Goal: Task Accomplishment & Management: Use online tool/utility

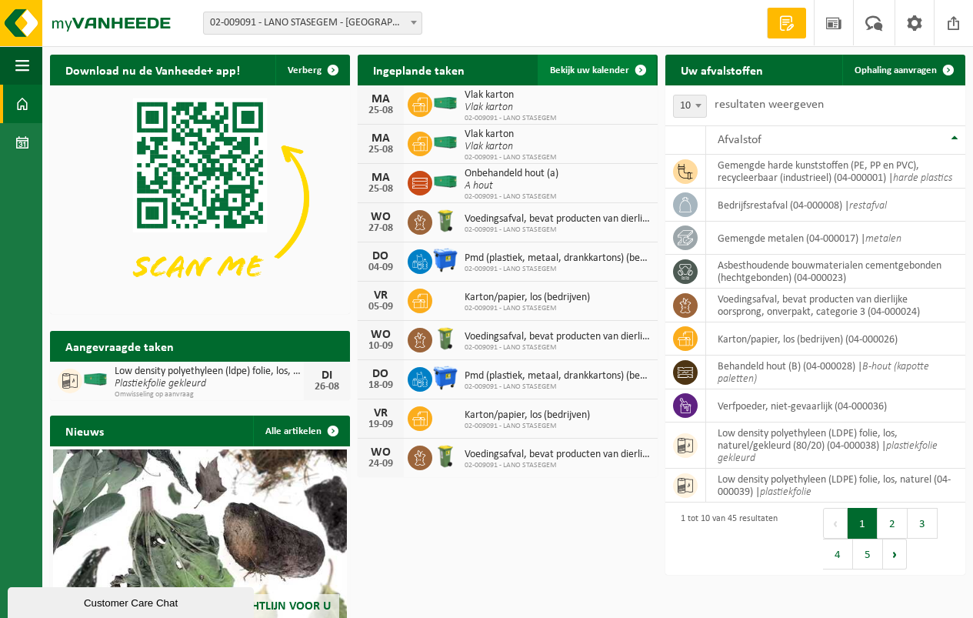
click at [580, 68] on span "Bekijk uw kalender" at bounding box center [589, 70] width 79 height 10
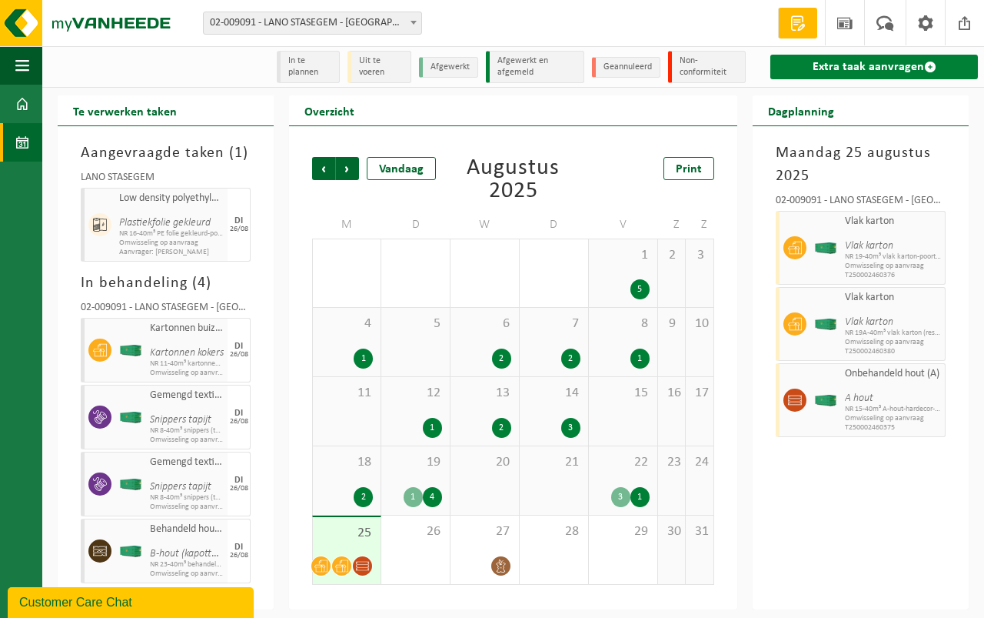
click at [838, 63] on link "Extra taak aanvragen" at bounding box center [875, 67] width 208 height 25
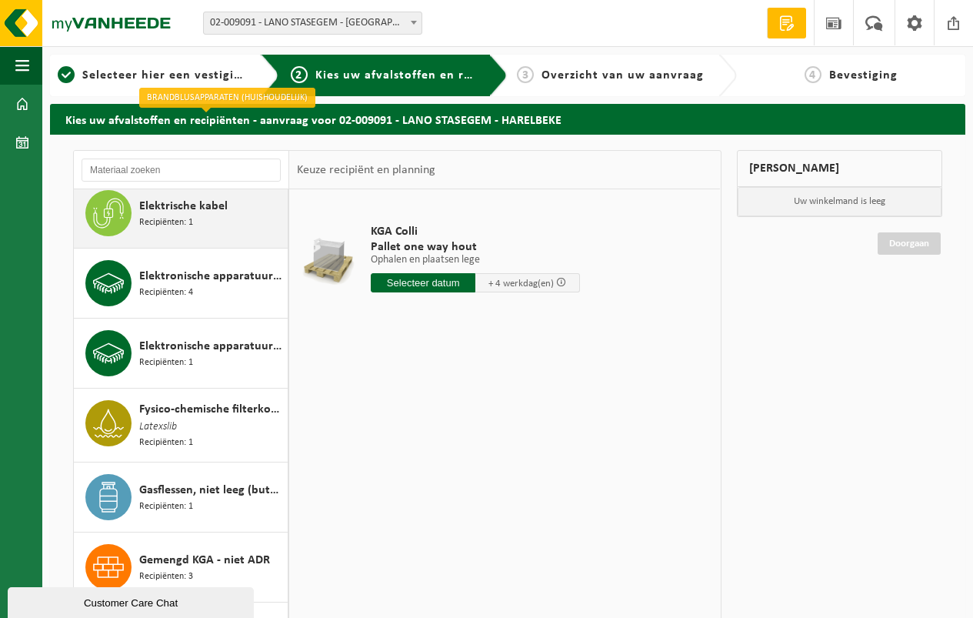
scroll to position [385, 0]
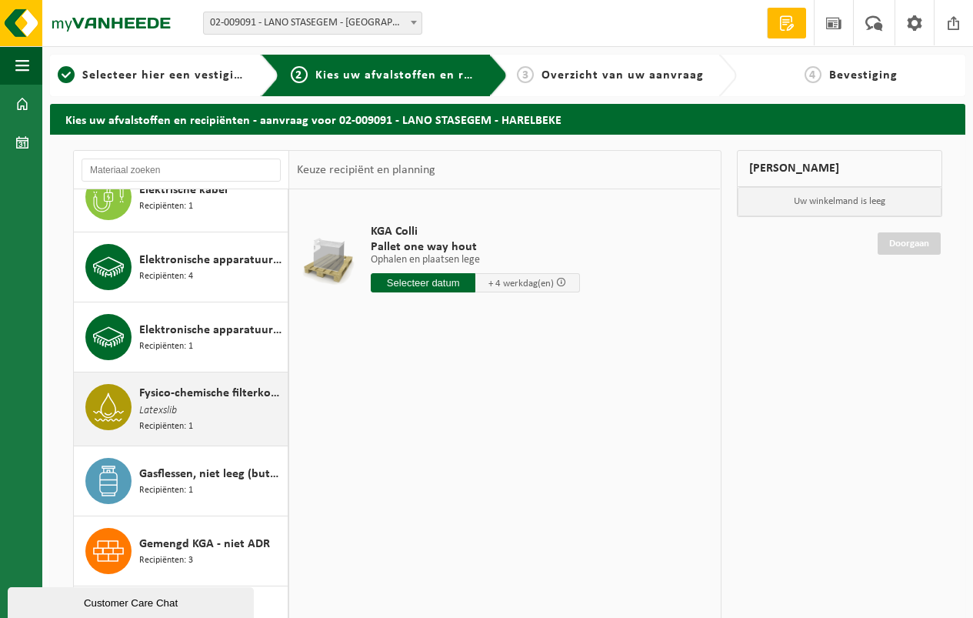
click at [192, 384] on span "Fysico-chemische filterkoeken, niet gevaarlijk" at bounding box center [211, 393] width 145 height 18
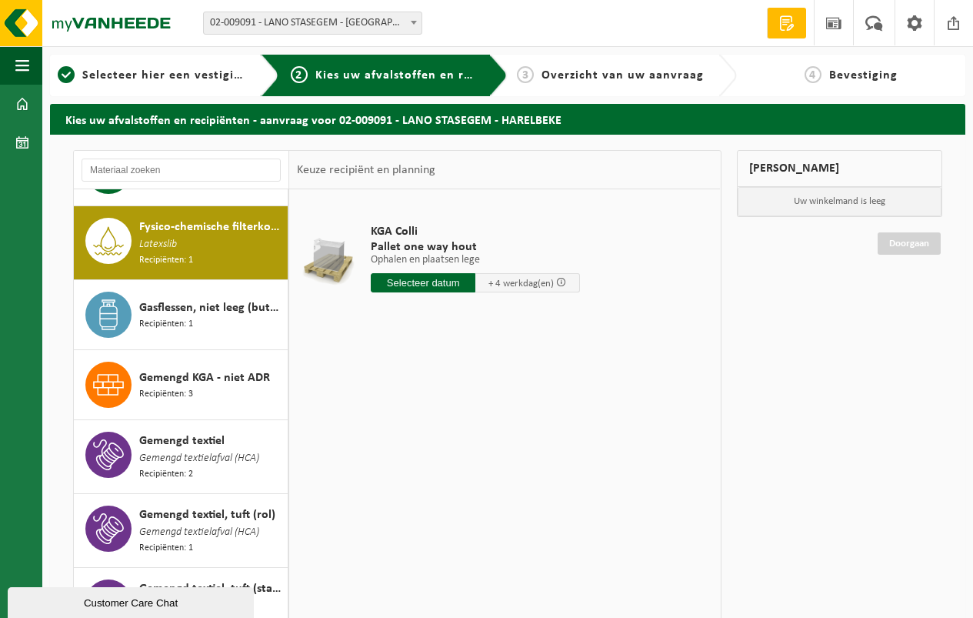
scroll to position [563, 0]
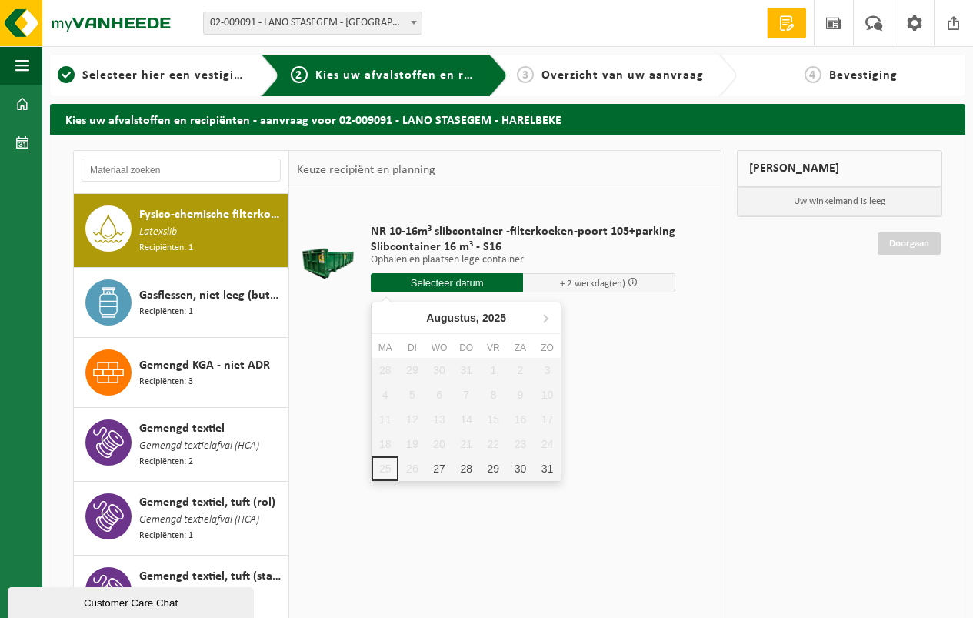
click at [438, 280] on input "text" at bounding box center [447, 282] width 152 height 19
click at [437, 463] on div "27" at bounding box center [438, 468] width 27 height 25
type input "Van 2025-08-27"
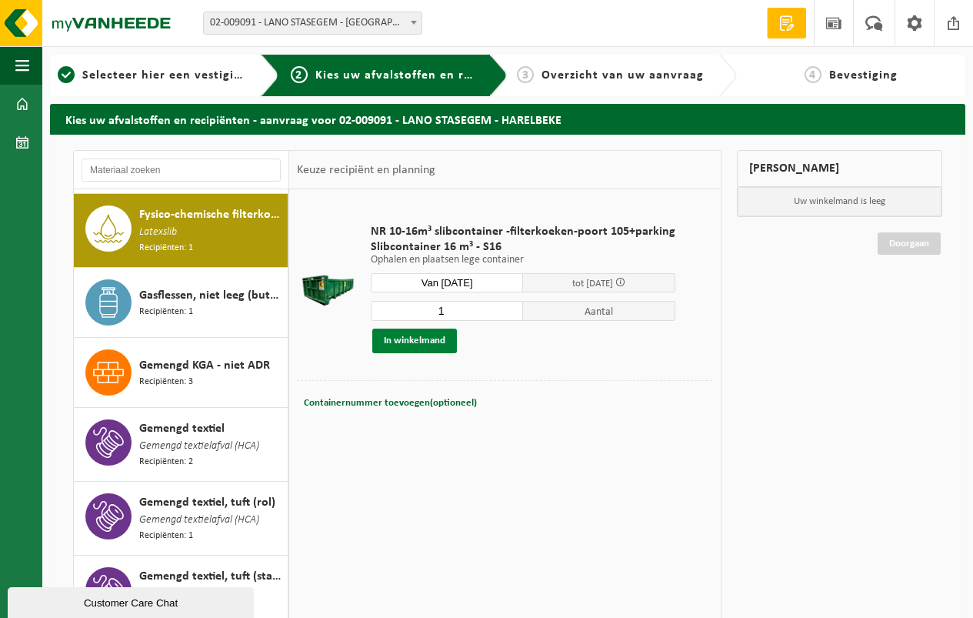
click at [413, 337] on button "In winkelmand" at bounding box center [414, 340] width 85 height 25
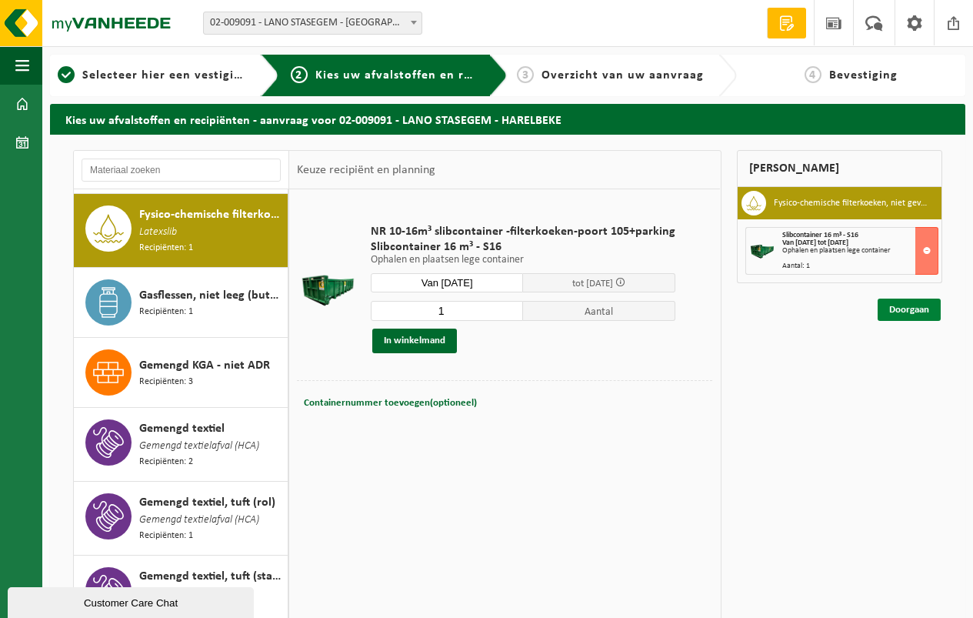
click at [907, 308] on link "Doorgaan" at bounding box center [909, 309] width 63 height 22
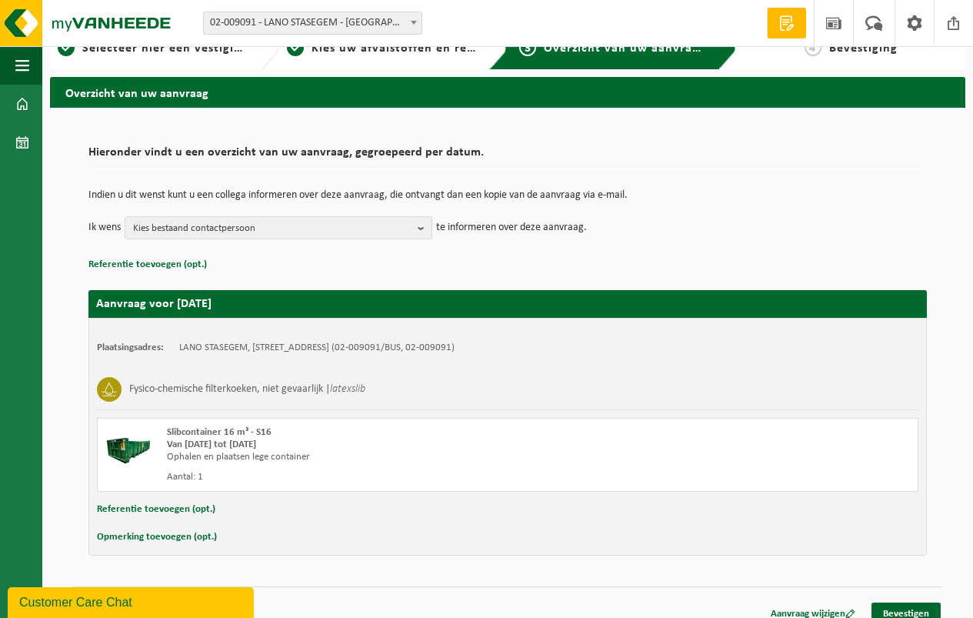
scroll to position [42, 0]
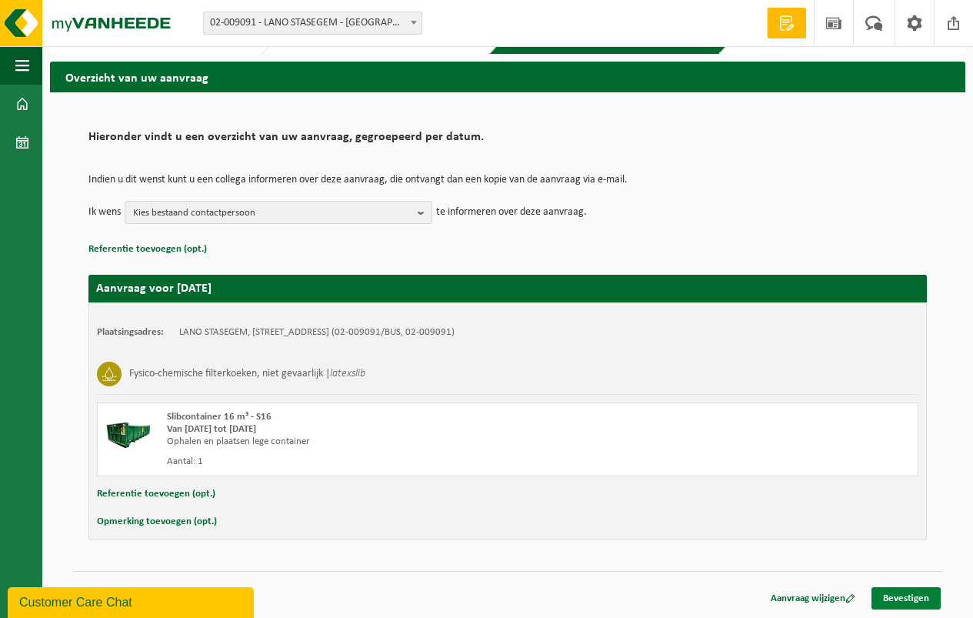
click at [900, 592] on link "Bevestigen" at bounding box center [905, 598] width 69 height 22
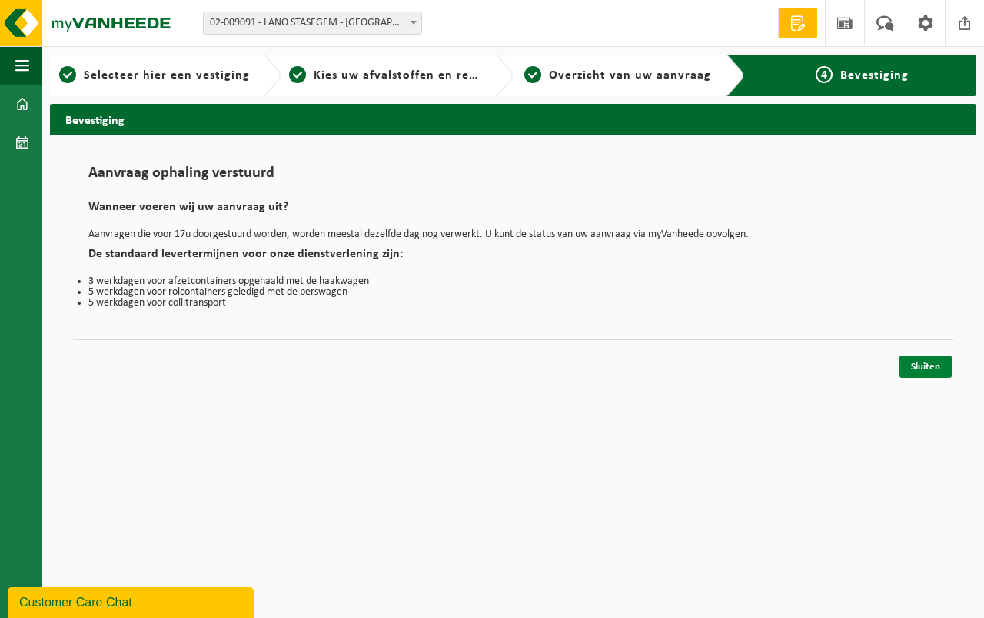
click at [927, 361] on link "Sluiten" at bounding box center [926, 366] width 52 height 22
